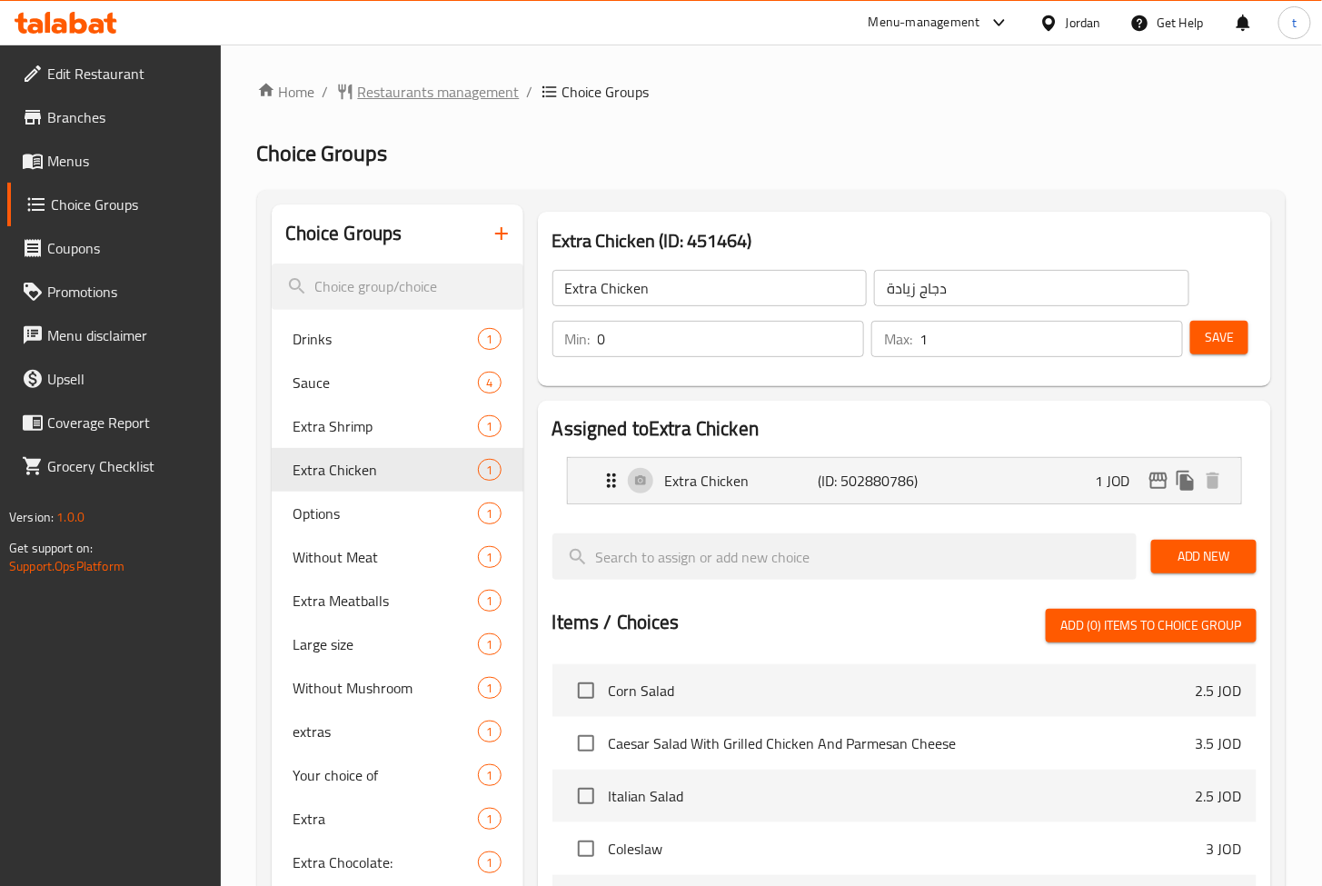
click at [422, 91] on span "Restaurants management" at bounding box center [439, 92] width 162 height 22
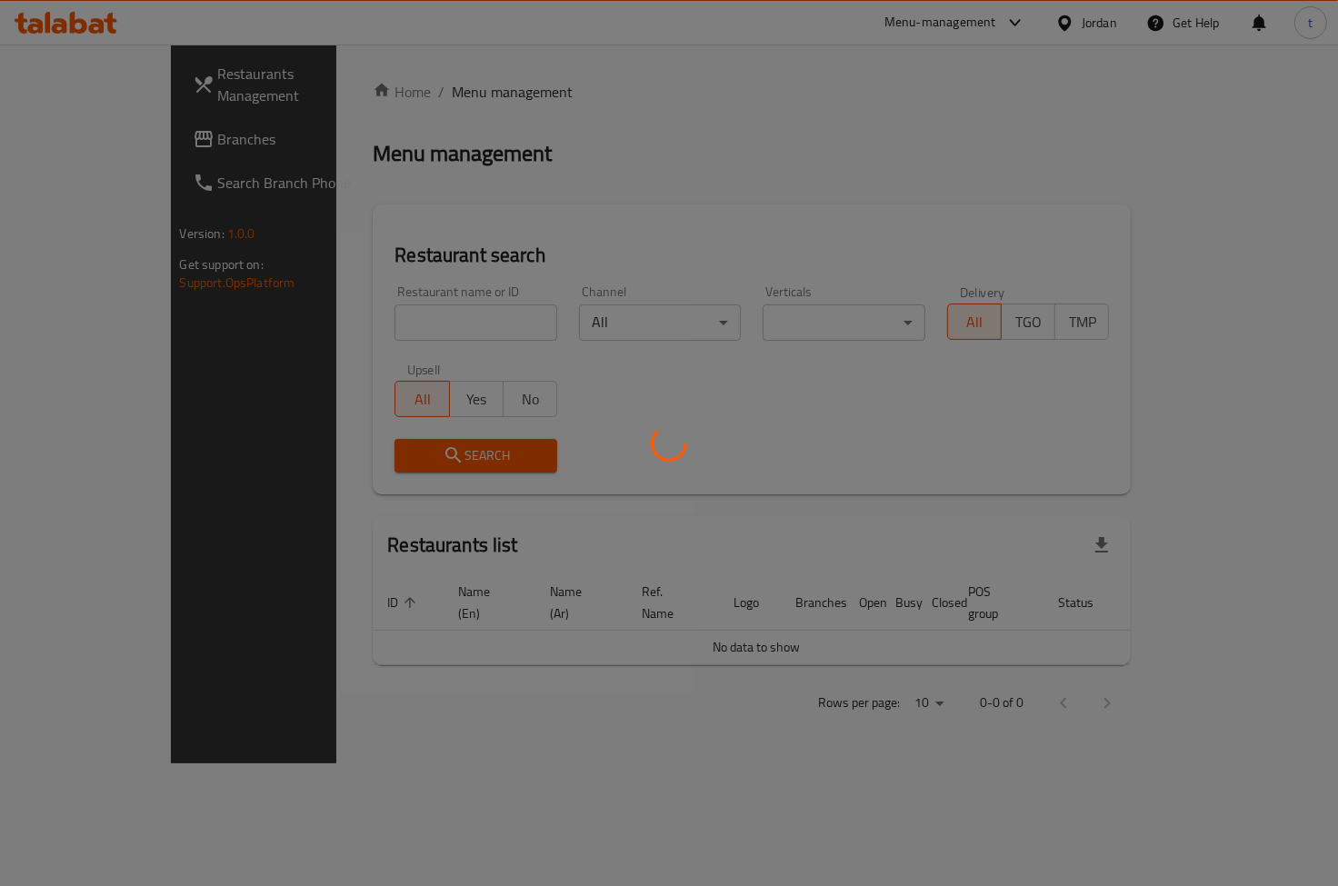
click at [120, 115] on div at bounding box center [669, 443] width 1338 height 886
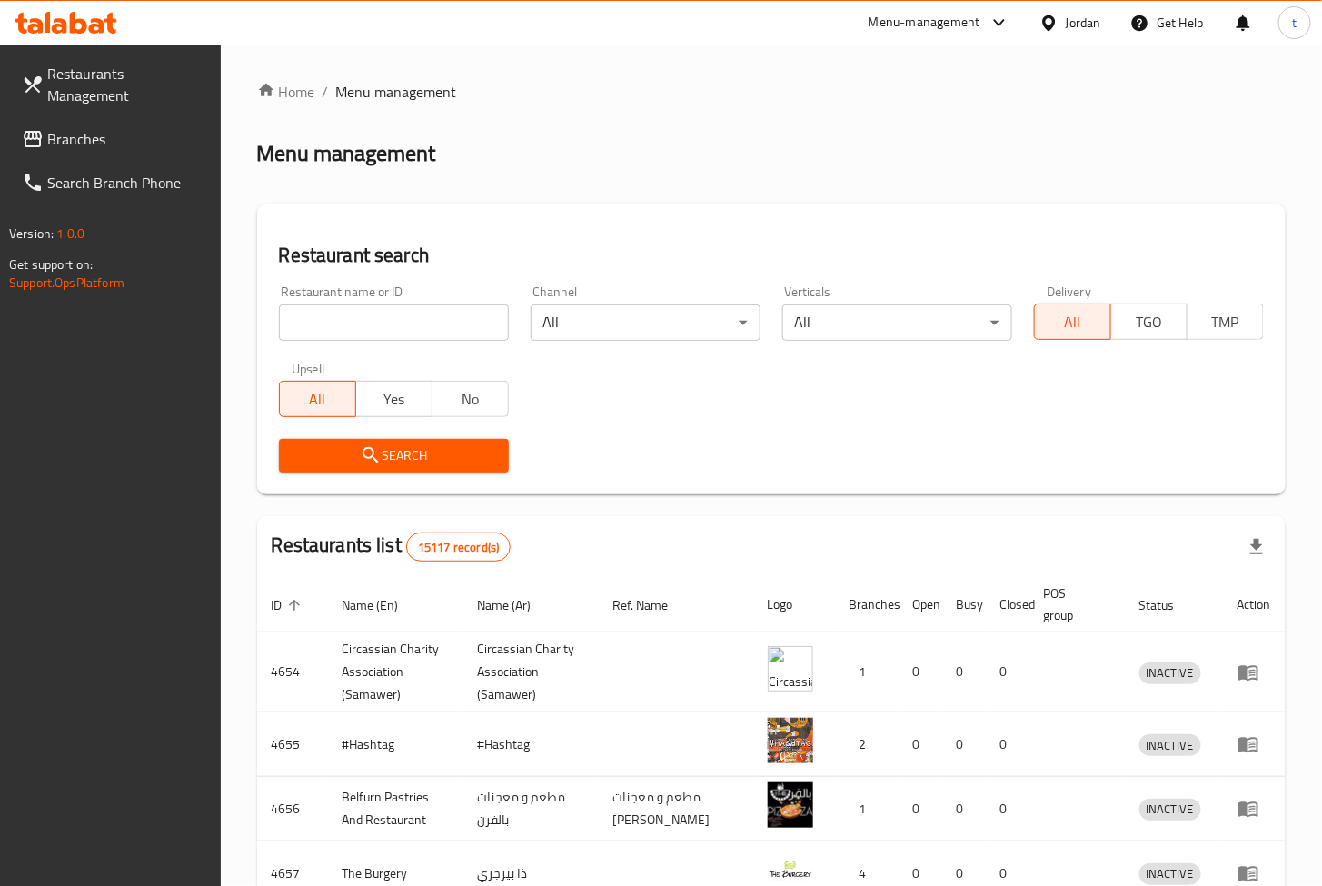
click at [70, 114] on link "Restaurants Management" at bounding box center [114, 84] width 214 height 65
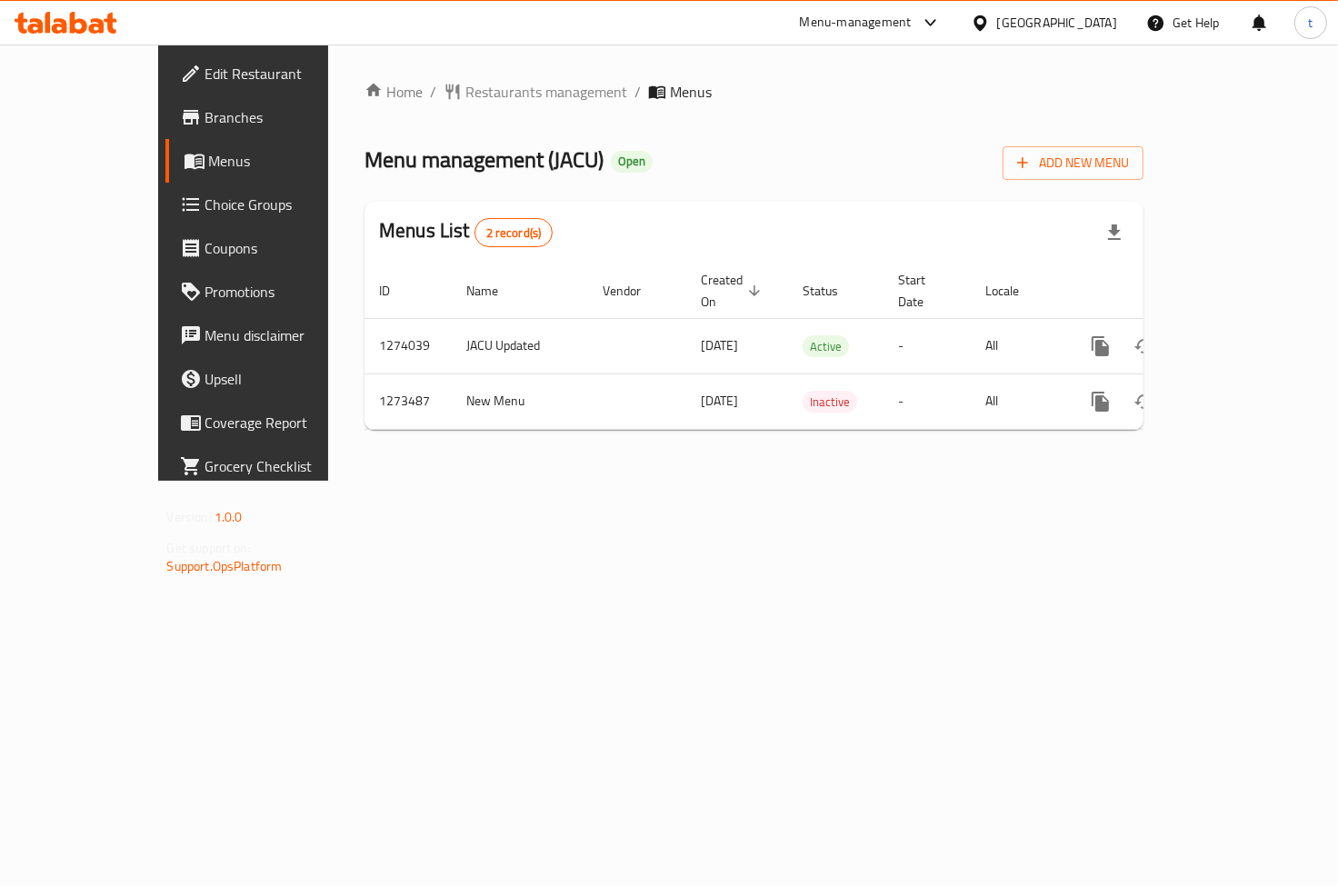
click at [205, 209] on span "Choice Groups" at bounding box center [286, 205] width 162 height 22
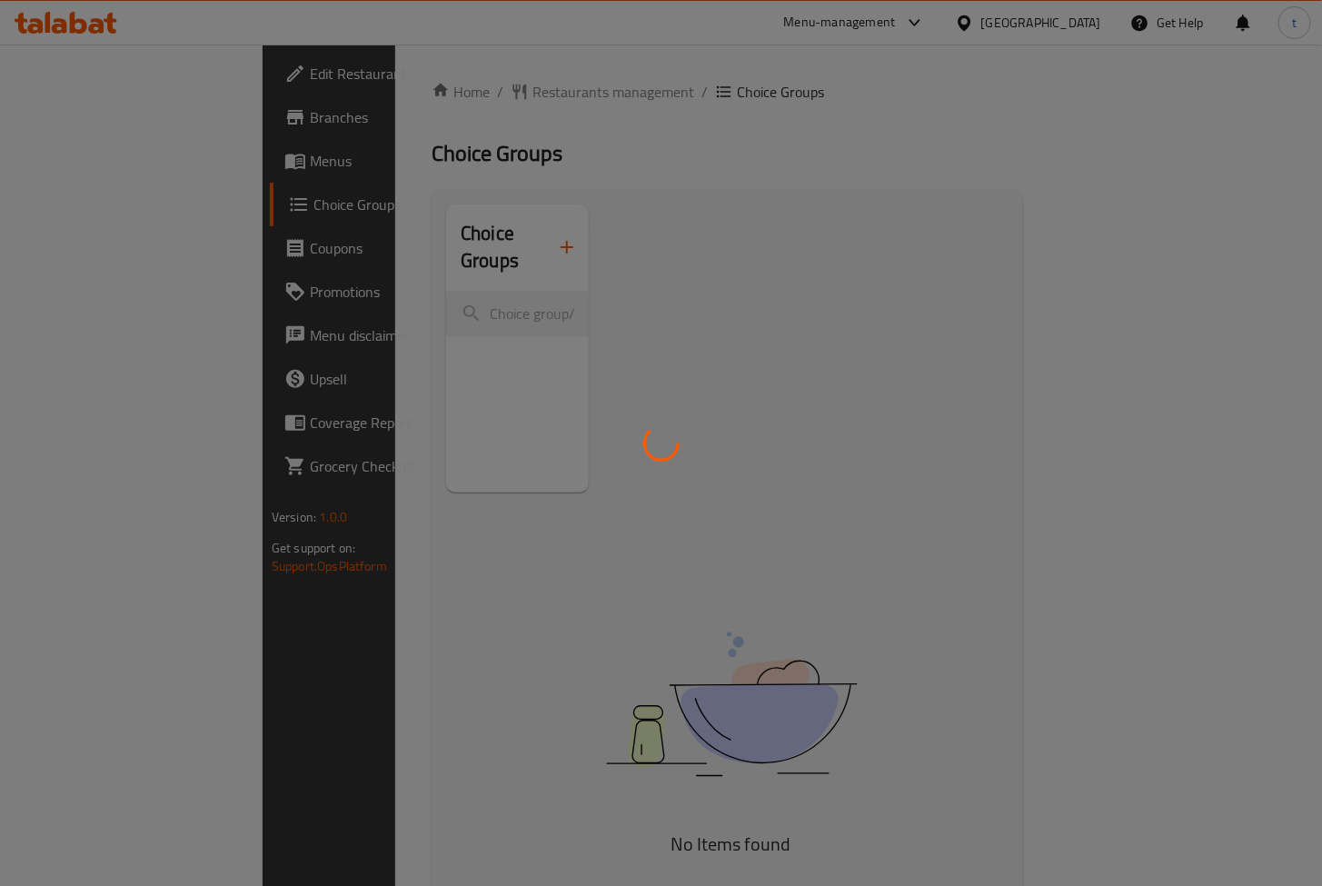
click at [811, 295] on div at bounding box center [661, 443] width 1322 height 886
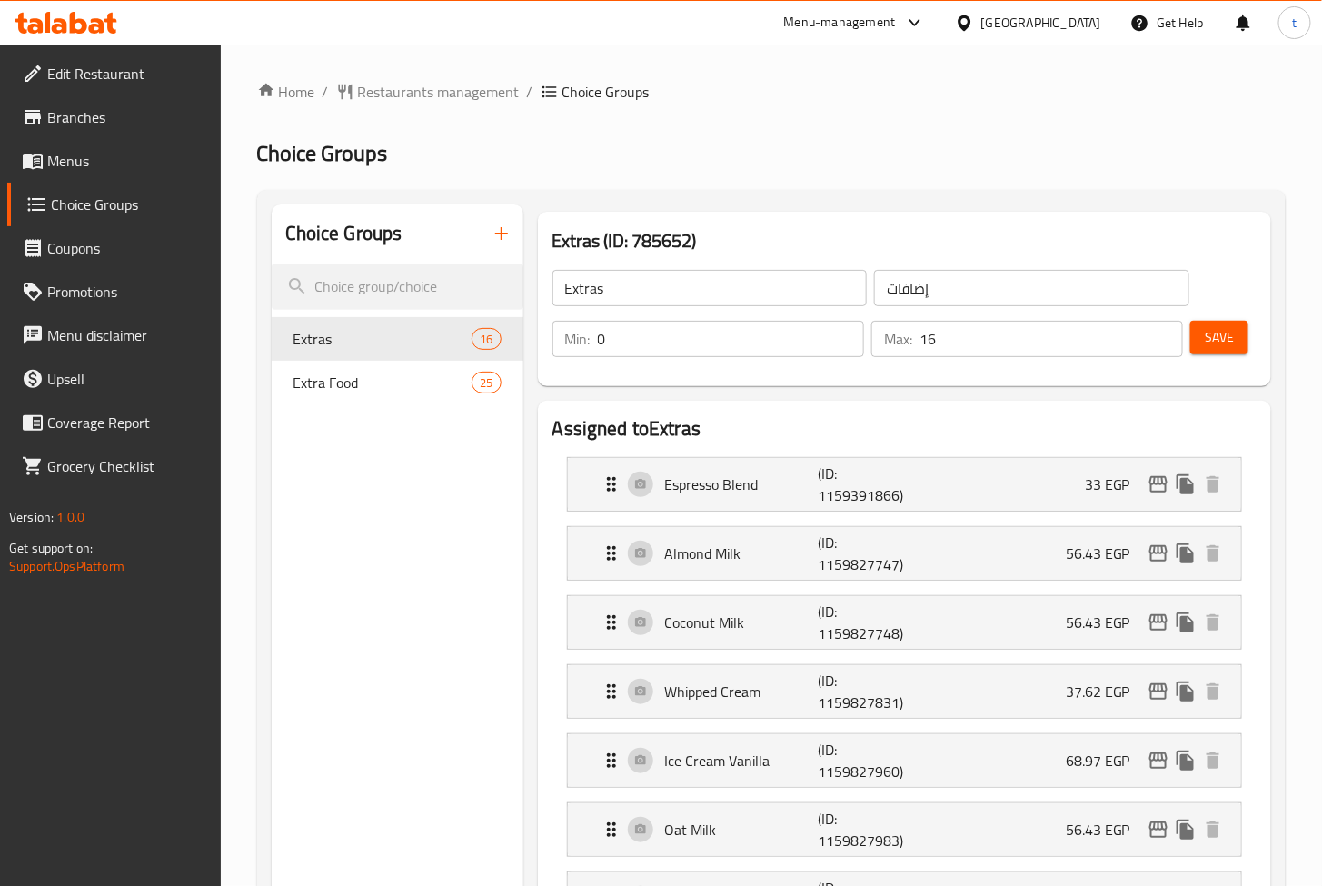
click at [1057, 139] on h2 "Choice Groups" at bounding box center [771, 153] width 1029 height 29
click at [447, 101] on span "Restaurants management" at bounding box center [439, 92] width 162 height 22
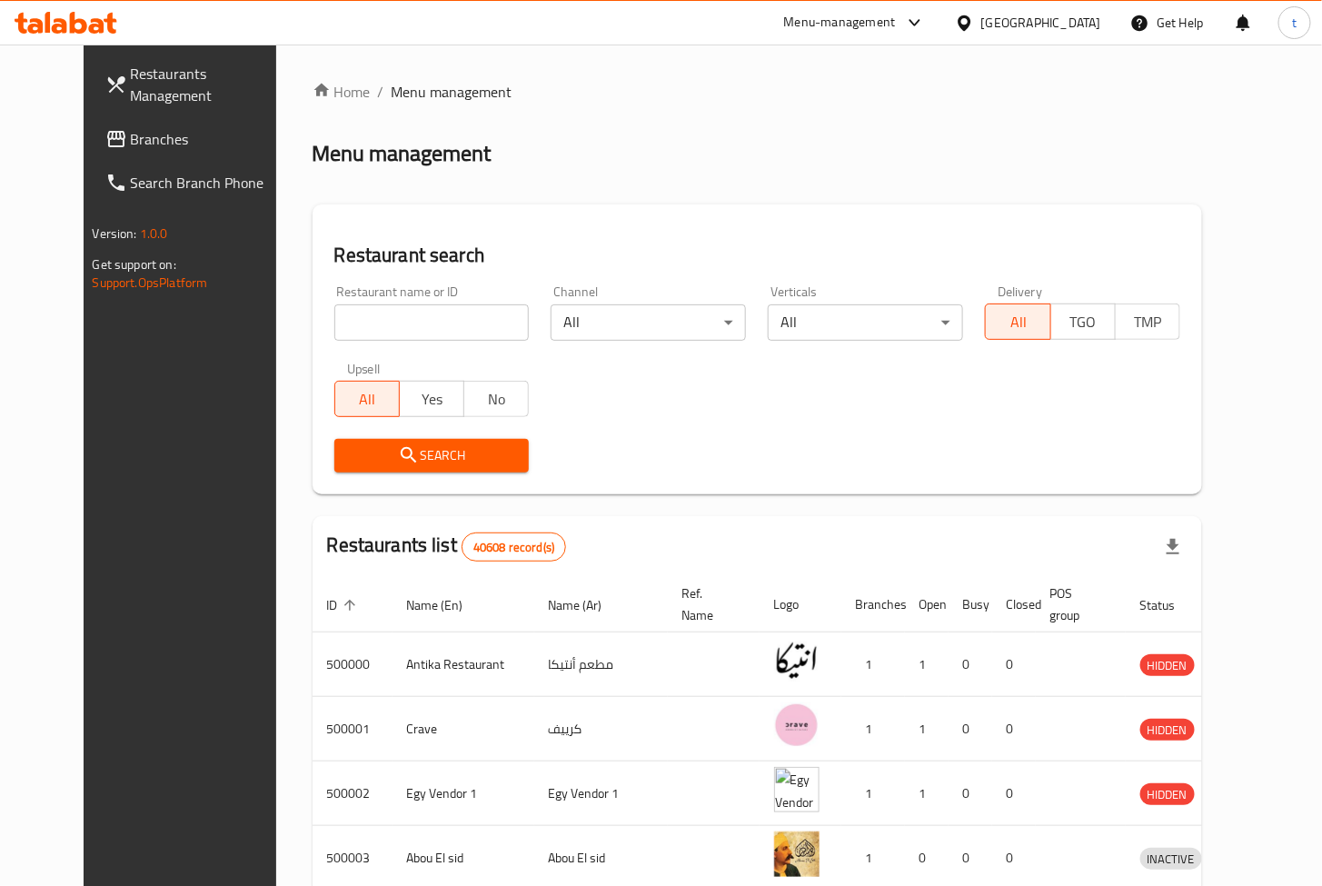
click at [107, 134] on icon at bounding box center [116, 139] width 18 height 16
